Goal: Register for event/course

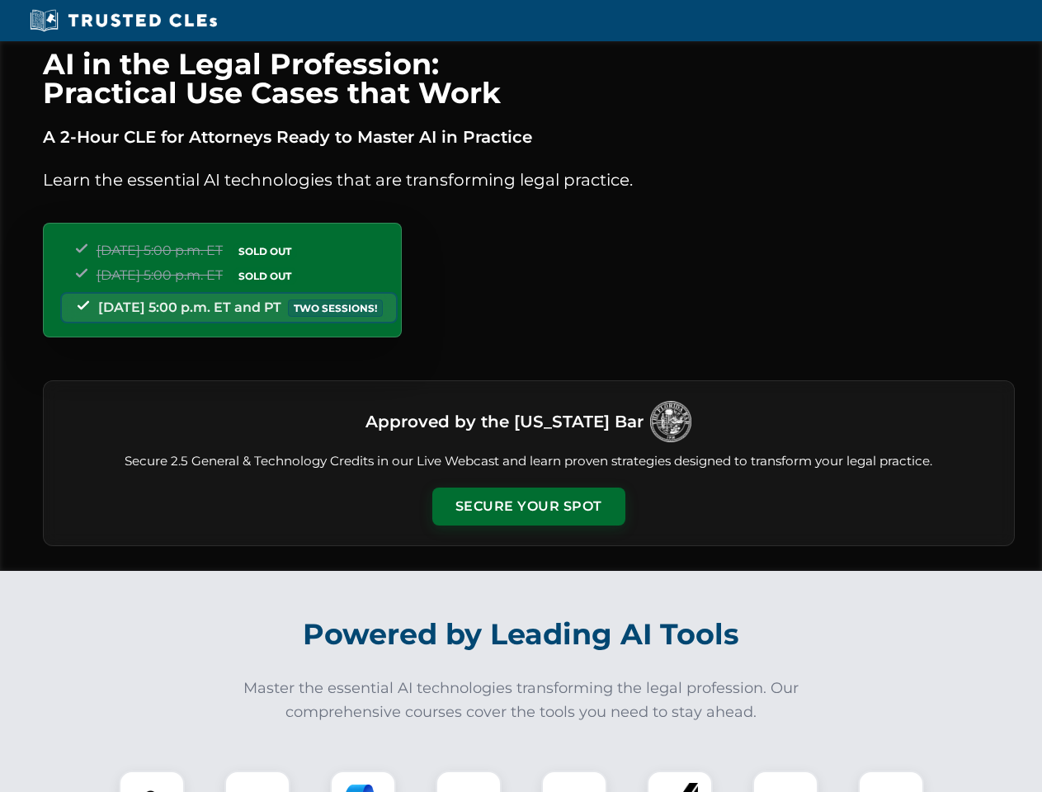
click at [528, 506] on button "Secure Your Spot" at bounding box center [528, 506] width 193 height 38
click at [152, 781] on img at bounding box center [152, 803] width 48 height 48
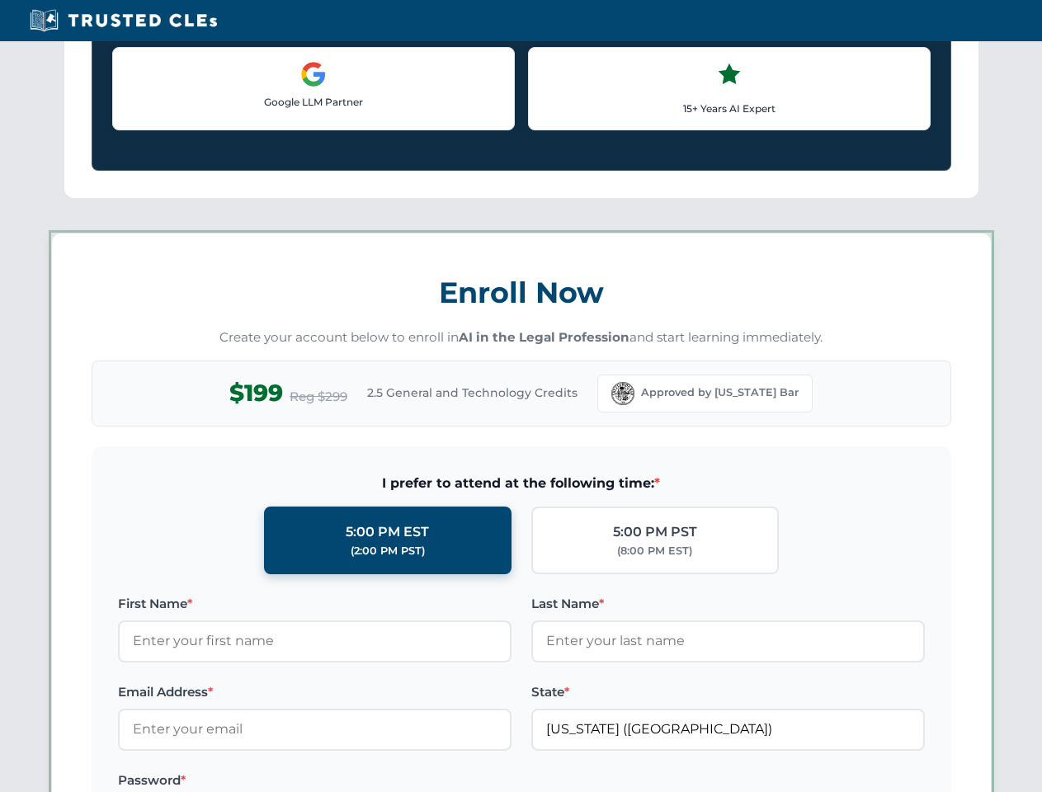
click at [363, 781] on label "Password *" at bounding box center [314, 780] width 393 height 20
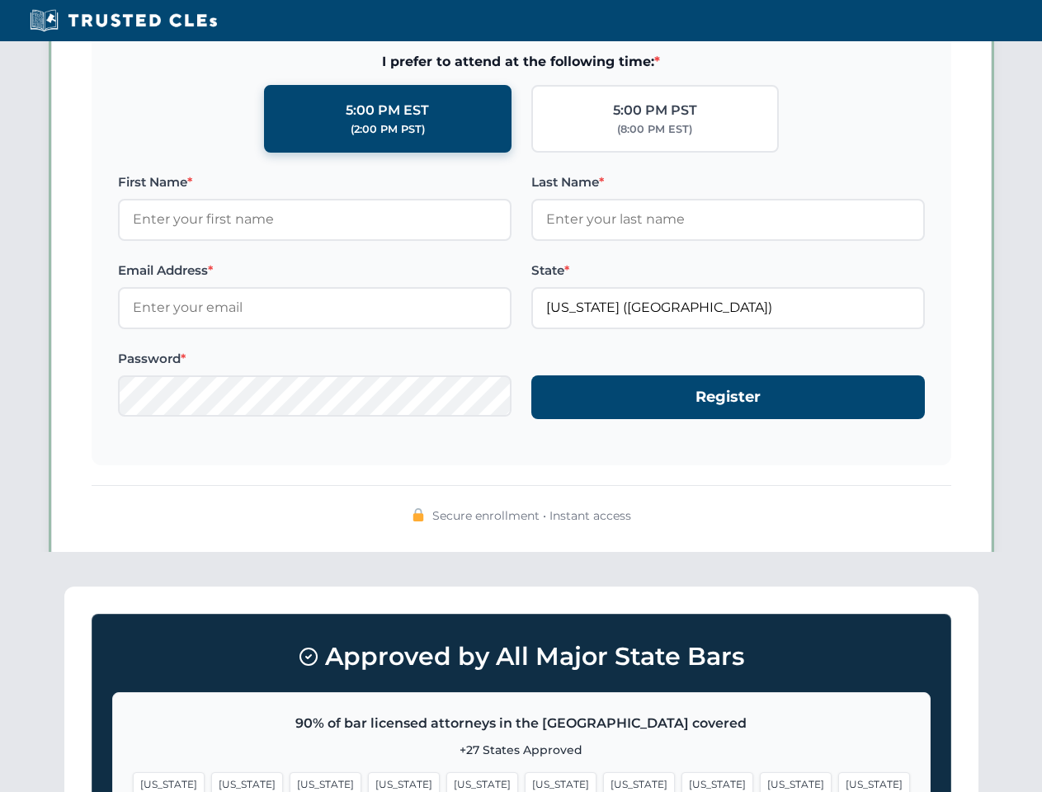
click at [760, 781] on span "[US_STATE]" at bounding box center [796, 784] width 72 height 24
